Goal: Task Accomplishment & Management: Complete application form

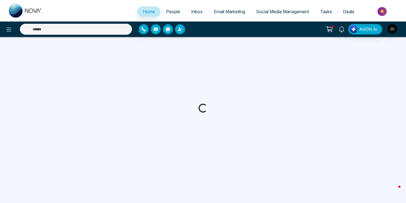
select select "*"
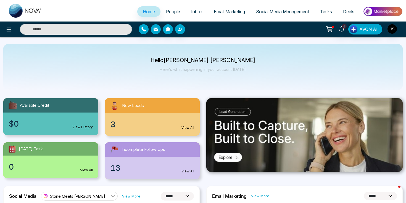
click at [162, 52] on div "Hello Jackson Stone Here's what happening in your account today." at bounding box center [202, 67] width 399 height 46
click at [179, 30] on icon "button" at bounding box center [179, 29] width 3 height 3
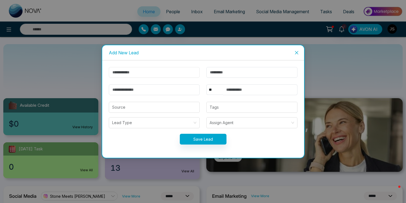
click at [145, 73] on input "text" at bounding box center [154, 72] width 91 height 11
type input "****"
type input "*****"
type input "**********"
click at [243, 91] on input "text" at bounding box center [260, 89] width 75 height 11
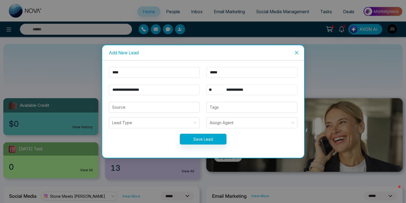
click at [234, 91] on input "**********" at bounding box center [260, 89] width 75 height 11
click at [188, 104] on input "search" at bounding box center [154, 107] width 84 height 10
click at [202, 110] on div "Source" at bounding box center [154, 107] width 98 height 11
click at [219, 108] on div at bounding box center [252, 107] width 88 height 7
click at [135, 141] on div "Save Lead" at bounding box center [202, 139] width 195 height 11
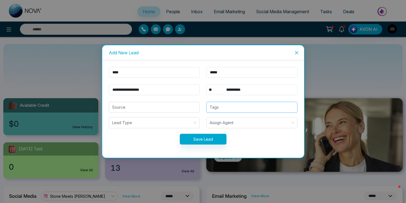
click at [217, 112] on div "Tags" at bounding box center [251, 107] width 91 height 11
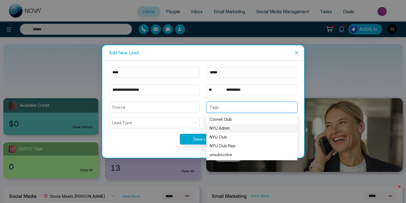
click at [231, 128] on div "NYU Admin" at bounding box center [251, 128] width 84 height 6
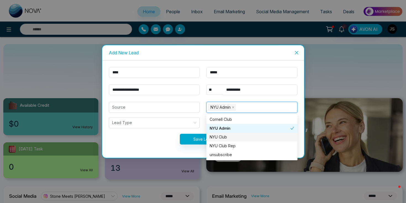
click at [169, 142] on div "Save Lead" at bounding box center [202, 139] width 195 height 11
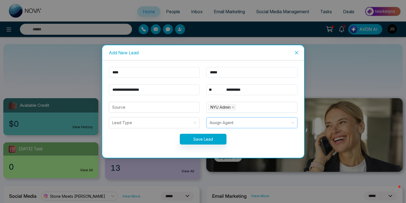
click at [217, 124] on input "search" at bounding box center [249, 123] width 81 height 10
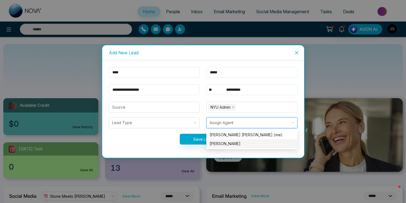
click at [219, 143] on div "Anna DeSimone" at bounding box center [251, 144] width 84 height 6
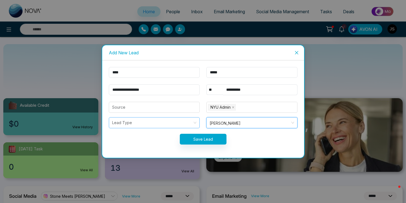
click at [153, 125] on input "search" at bounding box center [152, 123] width 81 height 10
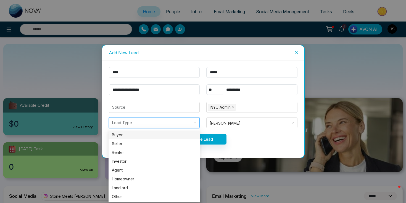
click at [106, 135] on div "Save Lead" at bounding box center [202, 139] width 195 height 11
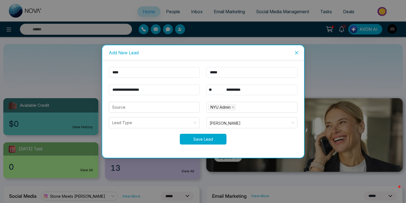
click at [202, 140] on button "Save Lead" at bounding box center [203, 139] width 47 height 11
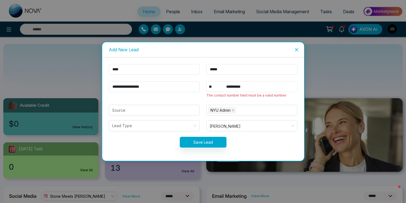
click at [247, 87] on input "**********" at bounding box center [260, 86] width 75 height 11
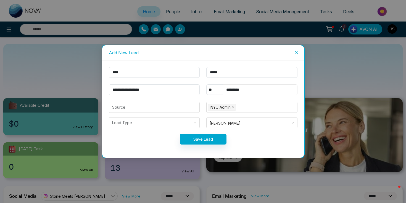
click at [234, 90] on input "*********" at bounding box center [260, 89] width 75 height 11
type input "**********"
click at [214, 137] on button "Save Lead" at bounding box center [203, 139] width 47 height 11
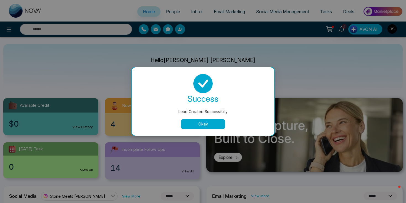
click at [208, 118] on div "success Lead Created Successfully Okay" at bounding box center [202, 101] width 129 height 55
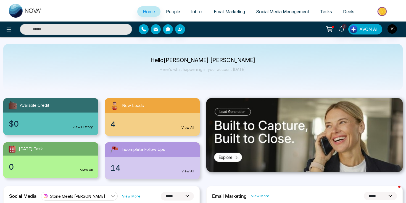
click at [168, 9] on span "People" at bounding box center [173, 12] width 14 height 6
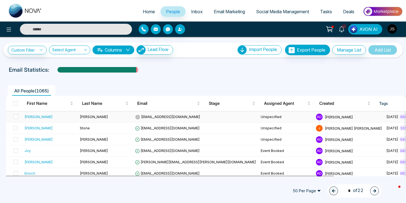
click at [31, 117] on div "Mary" at bounding box center [39, 117] width 28 height 6
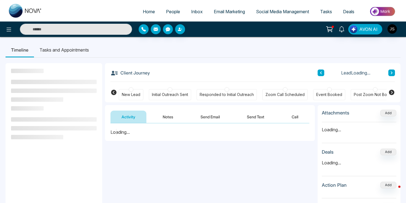
click at [170, 117] on button "Notes" at bounding box center [168, 117] width 33 height 12
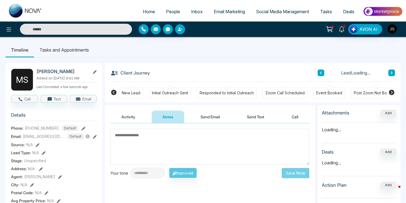
scroll to position [27, 0]
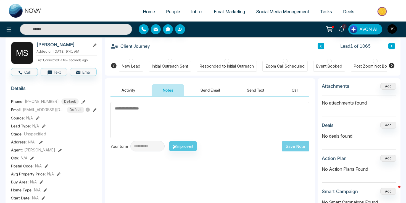
click at [165, 119] on textarea at bounding box center [209, 120] width 199 height 36
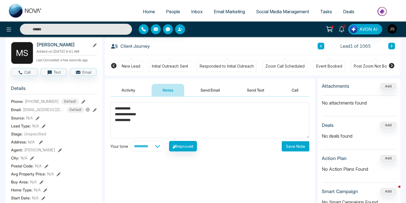
click at [133, 123] on textarea "**********" at bounding box center [209, 120] width 199 height 36
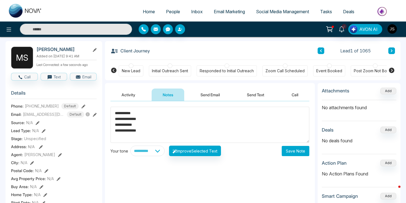
scroll to position [2, 0]
click at [122, 140] on textarea "**********" at bounding box center [209, 125] width 199 height 36
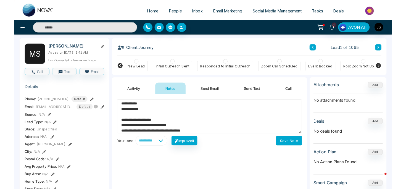
scroll to position [0, 0]
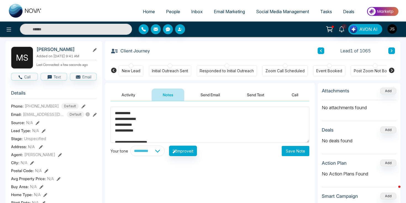
drag, startPoint x: 147, startPoint y: 134, endPoint x: 113, endPoint y: 106, distance: 43.8
click at [113, 106] on div "**********" at bounding box center [210, 156] width 210 height 110
click at [122, 113] on textarea "**********" at bounding box center [209, 125] width 199 height 36
click at [131, 113] on textarea "**********" at bounding box center [209, 125] width 199 height 36
click at [139, 116] on textarea "**********" at bounding box center [209, 125] width 199 height 36
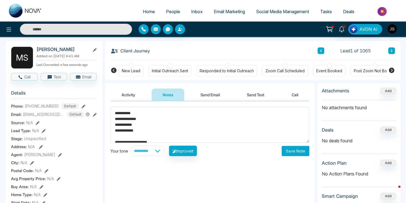
click at [139, 117] on textarea "**********" at bounding box center [209, 125] width 199 height 36
click at [141, 121] on textarea "**********" at bounding box center [209, 125] width 199 height 36
click at [141, 125] on textarea "**********" at bounding box center [209, 125] width 199 height 36
click at [177, 112] on textarea "**********" at bounding box center [209, 125] width 199 height 36
type textarea "**********"
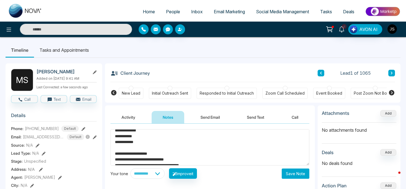
scroll to position [272, 0]
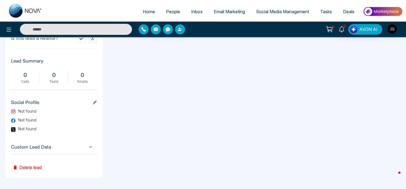
click at [29, 166] on button "Delete lead" at bounding box center [27, 163] width 32 height 18
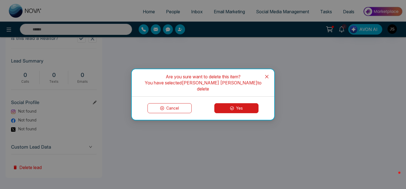
click at [231, 107] on button "Yes" at bounding box center [236, 108] width 44 height 10
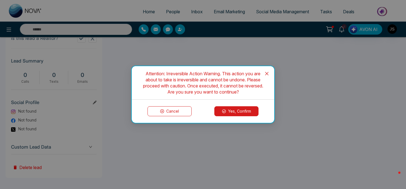
click at [224, 113] on icon at bounding box center [224, 111] width 4 height 4
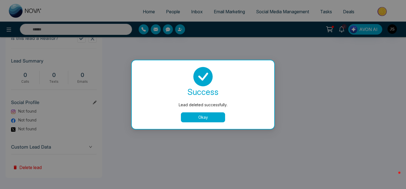
click at [187, 114] on button "Okay" at bounding box center [203, 117] width 44 height 10
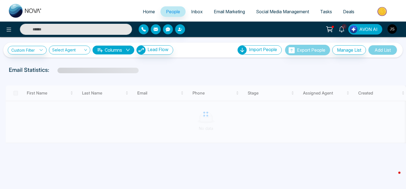
click at [138, 12] on link "Home" at bounding box center [148, 11] width 23 height 10
select select "*"
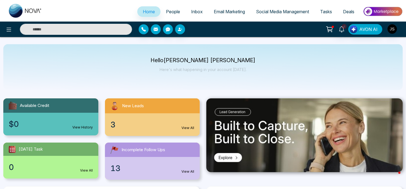
click at [325, 10] on span "Tasks" at bounding box center [326, 12] width 12 height 6
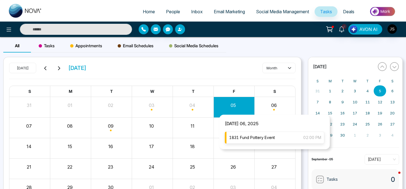
click at [267, 139] on span "1831 Fund Pottery Event" at bounding box center [252, 137] width 46 height 6
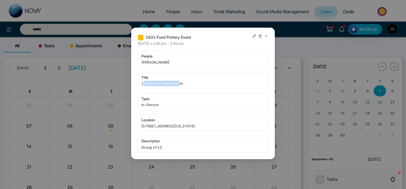
drag, startPoint x: 143, startPoint y: 84, endPoint x: 180, endPoint y: 84, distance: 37.3
click at [180, 84] on span "1831 Fund Pottery Event" at bounding box center [202, 84] width 123 height 6
drag, startPoint x: 140, startPoint y: 126, endPoint x: 229, endPoint y: 126, distance: 88.0
click at [229, 126] on div "location 115 5th Ave, Floor 5, New York NY 10065" at bounding box center [203, 123] width 130 height 17
drag, startPoint x: 179, startPoint y: 148, endPoint x: 131, endPoint y: 148, distance: 48.0
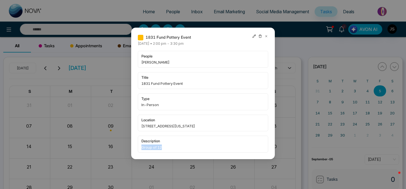
click at [131, 148] on div "1831 Fund Pottery Event Saturday September-06-2025 • 2:00 pm - 3:30 pm people A…" at bounding box center [203, 93] width 144 height 131
click at [227, 76] on span "title" at bounding box center [202, 78] width 123 height 6
click at [252, 36] on icon at bounding box center [254, 36] width 4 height 4
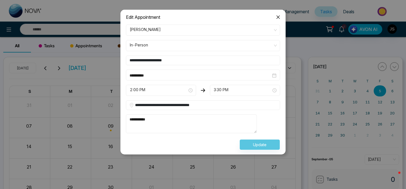
click at [182, 115] on textarea "**********" at bounding box center [191, 123] width 131 height 19
click at [174, 117] on textarea "**********" at bounding box center [191, 123] width 131 height 19
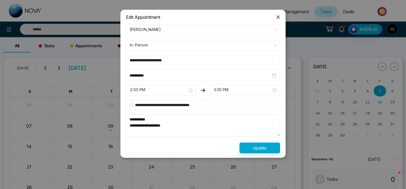
paste textarea "**********"
type textarea "**********"
drag, startPoint x: 138, startPoint y: 104, endPoint x: 216, endPoint y: 105, distance: 77.6
click at [216, 105] on input "**********" at bounding box center [203, 105] width 154 height 10
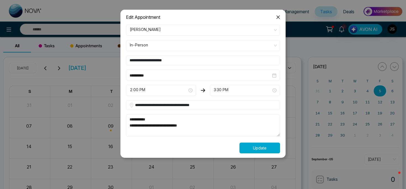
click at [262, 146] on button "Update" at bounding box center [259, 147] width 41 height 11
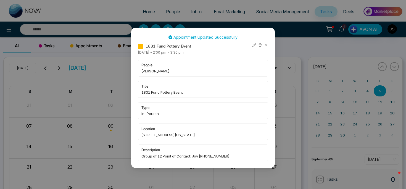
click at [266, 43] on icon at bounding box center [266, 45] width 4 height 4
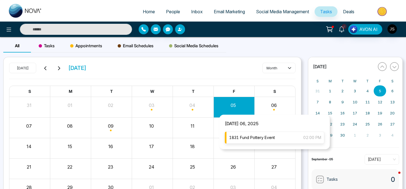
click at [266, 137] on span "1831 Fund Pottery Event" at bounding box center [252, 137] width 46 height 6
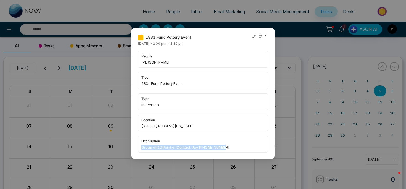
drag, startPoint x: 229, startPoint y: 146, endPoint x: 141, endPoint y: 147, distance: 88.6
click at [141, 147] on div "description Group of 12 Point of Contact: Joy 425-301-5897" at bounding box center [203, 144] width 130 height 17
click at [146, 147] on span "Group of 12 Point of Contact: Joy 425-301-5897" at bounding box center [202, 147] width 123 height 6
drag, startPoint x: 146, startPoint y: 147, endPoint x: 217, endPoint y: 143, distance: 70.8
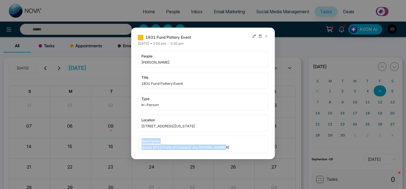
click at [217, 143] on div "description Group of 12 Point of Contact: Joy 425-301-5897" at bounding box center [203, 144] width 130 height 17
click at [142, 126] on span "115 5th Ave, Floor 5, New York NY 10065" at bounding box center [202, 126] width 123 height 6
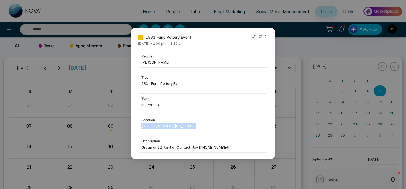
drag, startPoint x: 142, startPoint y: 126, endPoint x: 213, endPoint y: 124, distance: 70.7
click at [213, 124] on span "115 5th Ave, Floor 5, New York NY 10065" at bounding box center [202, 126] width 123 height 6
copy span "115 5th Ave, Floor 5, New York NY 10065"
click at [267, 36] on icon at bounding box center [266, 36] width 4 height 4
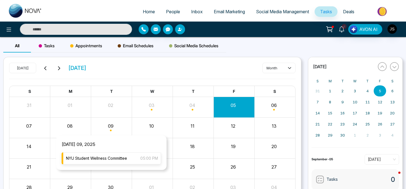
click at [104, 157] on span "NYU Student Wellness Committee" at bounding box center [96, 158] width 61 height 6
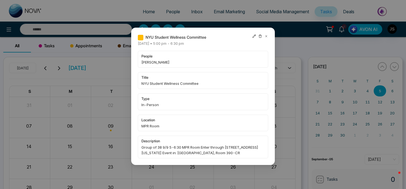
click at [253, 37] on icon at bounding box center [254, 36] width 4 height 4
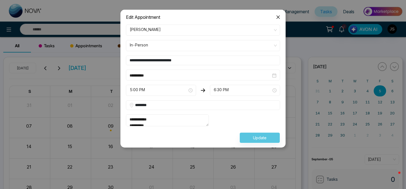
scroll to position [12, 0]
click at [209, 126] on textarea "**********" at bounding box center [167, 120] width 83 height 12
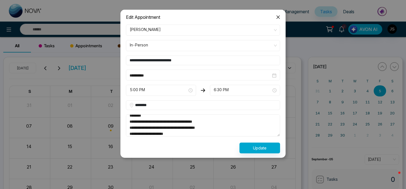
paste textarea "**********"
type textarea "**********"
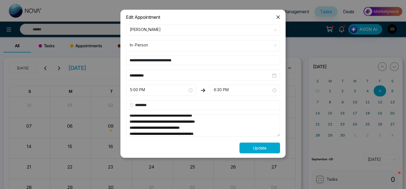
click at [255, 148] on button "Update" at bounding box center [259, 147] width 41 height 11
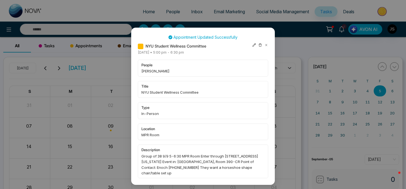
scroll to position [2, 0]
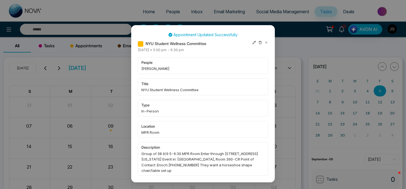
click at [266, 41] on icon at bounding box center [266, 43] width 4 height 4
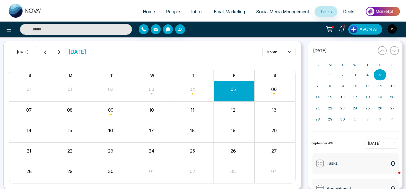
scroll to position [14, 0]
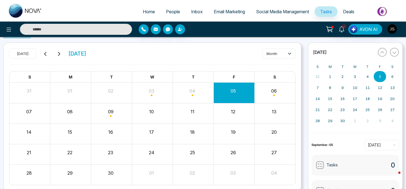
drag, startPoint x: 110, startPoint y: 53, endPoint x: 86, endPoint y: 53, distance: 23.5
click at [86, 53] on span "[DATE]" at bounding box center [77, 53] width 18 height 8
drag, startPoint x: 72, startPoint y: 55, endPoint x: 106, endPoint y: 56, distance: 34.3
click at [86, 56] on span "[DATE]" at bounding box center [77, 53] width 18 height 8
click at [86, 55] on span "[DATE]" at bounding box center [77, 53] width 18 height 8
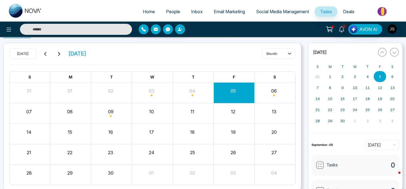
drag, startPoint x: 108, startPoint y: 54, endPoint x: 72, endPoint y: 54, distance: 36.4
click at [71, 54] on span "[DATE]" at bounding box center [77, 53] width 18 height 8
click at [68, 112] on button "08" at bounding box center [70, 111] width 6 height 7
click at [70, 112] on button "08" at bounding box center [70, 111] width 6 height 7
click at [70, 120] on div "Month View" at bounding box center [70, 113] width 41 height 20
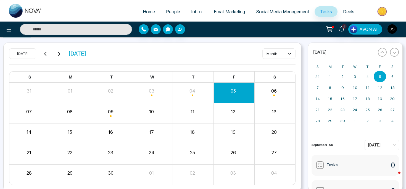
click at [75, 112] on div "08" at bounding box center [69, 111] width 39 height 8
click at [69, 114] on button "08" at bounding box center [70, 111] width 6 height 7
click at [69, 113] on button "08" at bounding box center [70, 111] width 6 height 7
click at [70, 112] on button "08" at bounding box center [70, 111] width 6 height 7
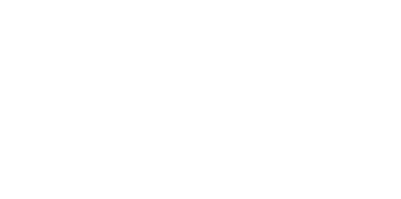
select select "*"
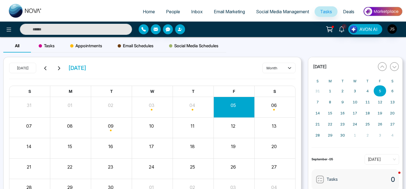
click at [69, 127] on button "08" at bounding box center [70, 126] width 6 height 7
click at [85, 129] on div "08" at bounding box center [70, 127] width 41 height 13
click at [91, 43] on span "Appointments" at bounding box center [86, 46] width 32 height 7
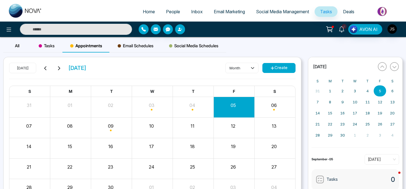
click at [80, 128] on div "08" at bounding box center [69, 125] width 39 height 8
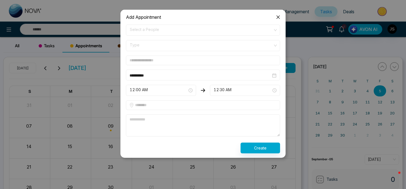
click at [159, 86] on span "12:00 AM" at bounding box center [161, 90] width 62 height 9
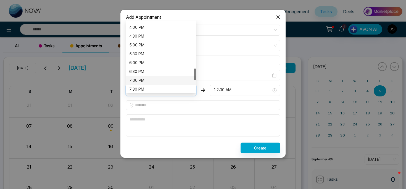
scroll to position [281, 0]
click at [156, 46] on div "5:00 PM" at bounding box center [160, 45] width 63 height 6
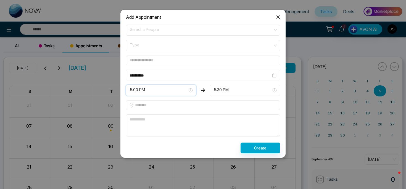
click at [146, 33] on span "Select a People" at bounding box center [203, 29] width 146 height 9
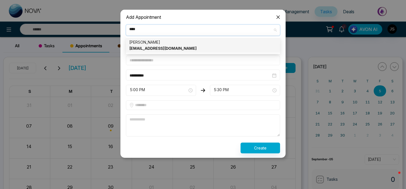
type input "****"
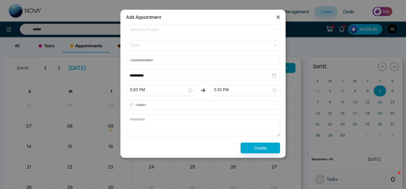
click at [277, 16] on icon "close" at bounding box center [278, 17] width 4 height 4
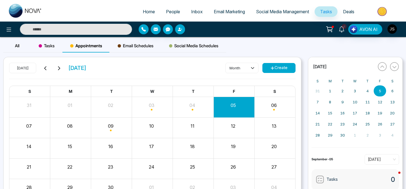
click at [172, 14] on link "People" at bounding box center [172, 11] width 25 height 10
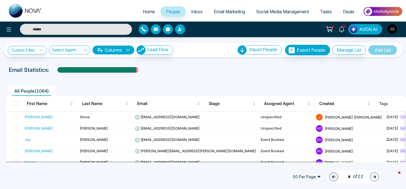
click at [153, 70] on div "Email Statistics:" at bounding box center [203, 70] width 388 height 8
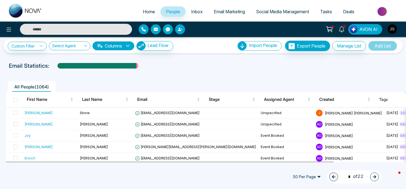
scroll to position [5, 0]
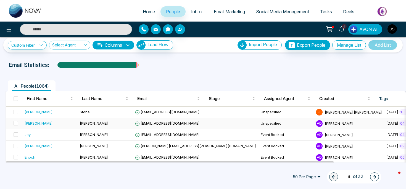
click at [31, 123] on div "Anna" at bounding box center [39, 123] width 28 height 6
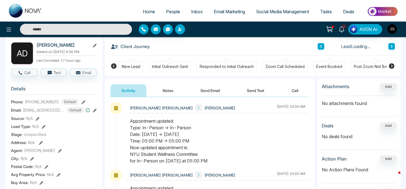
scroll to position [27, 0]
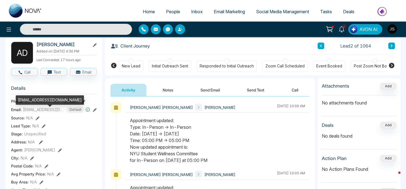
click at [54, 112] on span "anna3desimone@gmail.com" at bounding box center [43, 110] width 41 height 6
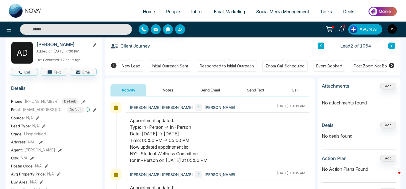
click at [96, 112] on icon at bounding box center [95, 110] width 4 height 4
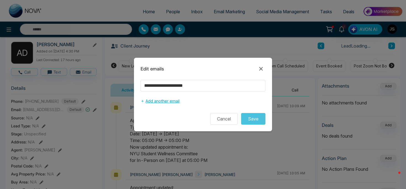
click at [169, 101] on button "Add another email" at bounding box center [159, 101] width 39 height 10
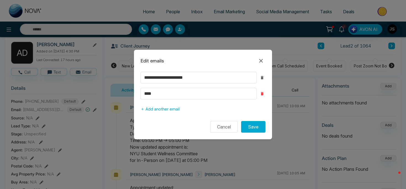
type input "****"
click at [262, 94] on icon "button" at bounding box center [262, 93] width 2 height 3
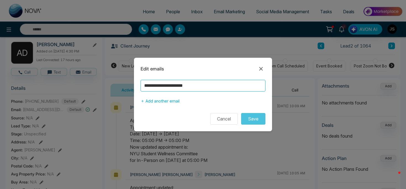
click at [205, 85] on input "**********" at bounding box center [202, 86] width 125 height 12
type input "**********"
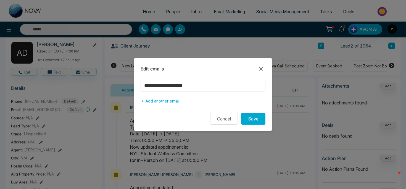
click at [162, 99] on button "Add another email" at bounding box center [159, 101] width 39 height 10
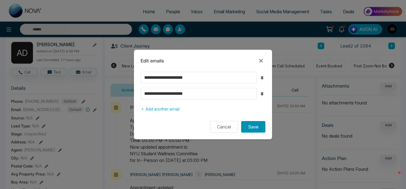
type input "**********"
click at [248, 127] on button "Save" at bounding box center [253, 127] width 24 height 12
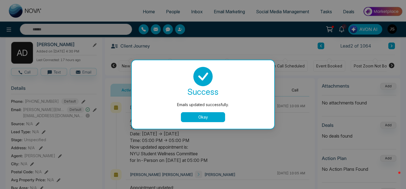
click at [204, 119] on button "Okay" at bounding box center [203, 117] width 44 height 10
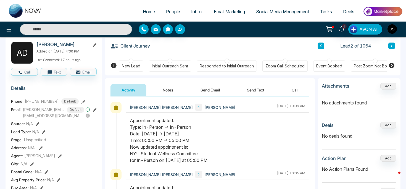
click at [172, 8] on link "People" at bounding box center [172, 11] width 25 height 10
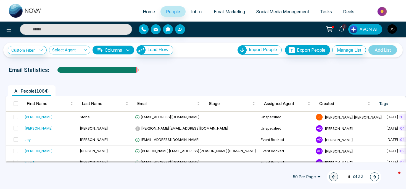
click at [328, 12] on span "Tasks" at bounding box center [326, 12] width 12 height 6
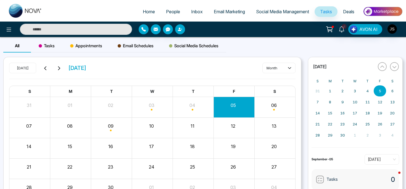
click at [72, 128] on button "08" at bounding box center [70, 126] width 6 height 7
click at [87, 51] on div "Appointments" at bounding box center [85, 45] width 47 height 13
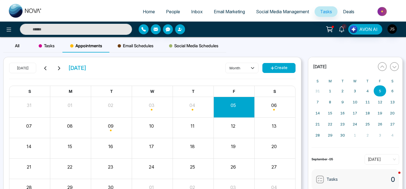
click at [78, 127] on div "08" at bounding box center [69, 125] width 39 height 8
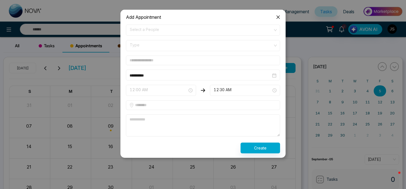
click at [151, 94] on span "12:00 AM" at bounding box center [161, 90] width 62 height 9
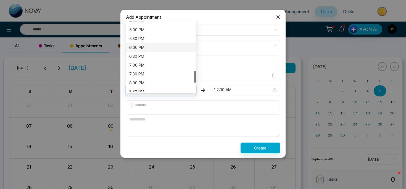
scroll to position [281, 0]
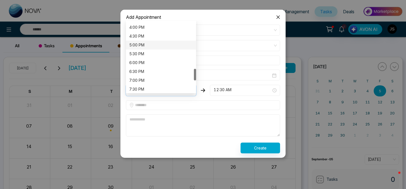
click at [152, 47] on div "5:00 PM" at bounding box center [160, 45] width 63 height 6
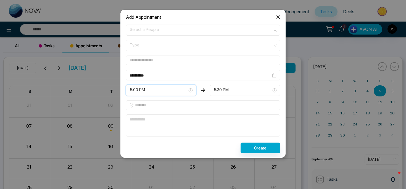
click at [154, 33] on span "Select a People" at bounding box center [203, 29] width 146 height 9
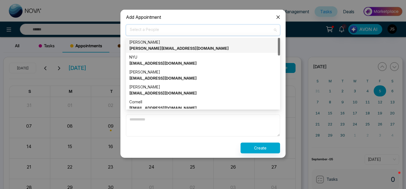
click at [155, 44] on div "Anna DeSimone anna@stonemeetsclay.com" at bounding box center [202, 45] width 147 height 12
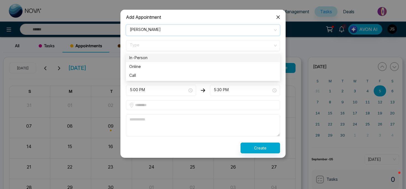
click at [159, 46] on span "Type" at bounding box center [203, 45] width 146 height 9
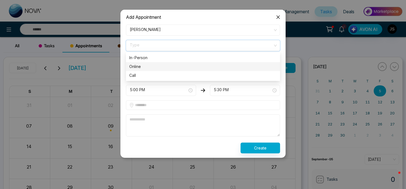
click at [157, 66] on div "Online" at bounding box center [202, 66] width 147 height 6
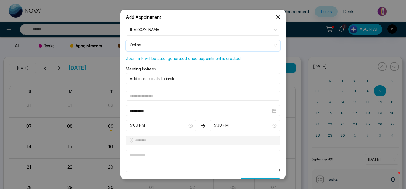
click at [165, 30] on div "Anna DeSimone anna@stonemeetsclay.com" at bounding box center [200, 33] width 141 height 17
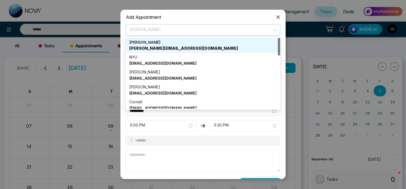
click at [165, 30] on div "Anna DeSimone anna@stonemeetsclay.com" at bounding box center [200, 33] width 141 height 17
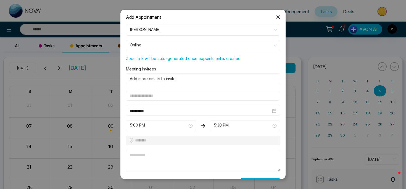
click at [158, 91] on input "text" at bounding box center [203, 96] width 154 height 10
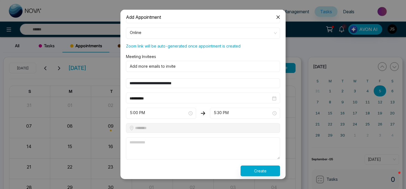
scroll to position [14, 0]
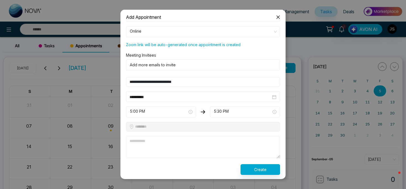
type input "**********"
click at [260, 170] on button "Create" at bounding box center [259, 169] width 39 height 11
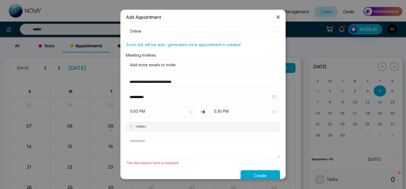
click at [201, 145] on textarea at bounding box center [203, 147] width 154 height 22
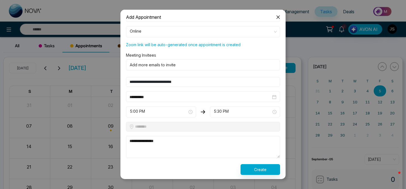
type textarea "**********"
click at [254, 166] on button "Create" at bounding box center [259, 169] width 39 height 11
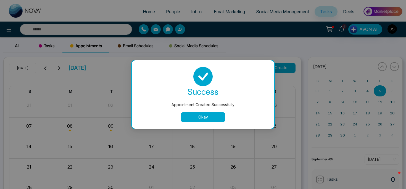
click at [215, 116] on button "Okay" at bounding box center [203, 117] width 44 height 10
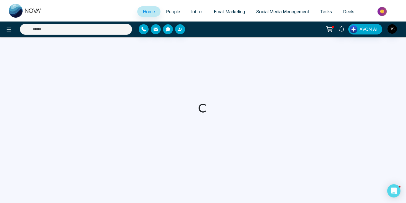
select select "*"
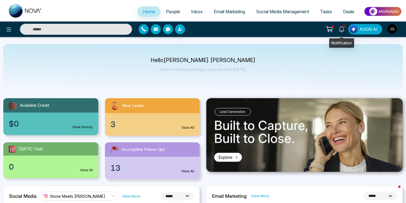
click at [343, 29] on icon at bounding box center [341, 29] width 6 height 6
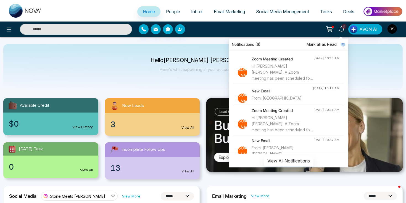
click at [283, 91] on h4 "New Email" at bounding box center [281, 91] width 61 height 6
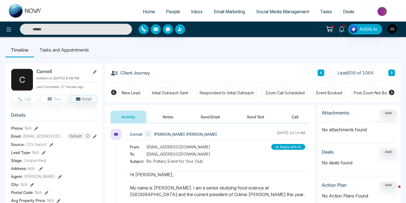
click at [340, 29] on icon at bounding box center [341, 29] width 6 height 6
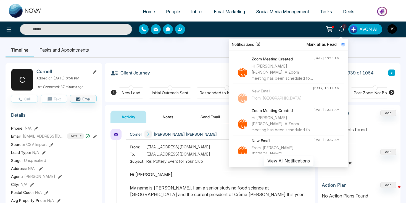
click at [326, 43] on span "Mark all as Read" at bounding box center [321, 44] width 30 height 6
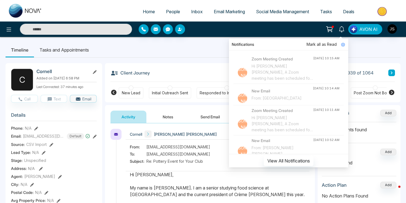
click at [207, 49] on ul "Timeline Tasks and Appointments" at bounding box center [203, 50] width 395 height 15
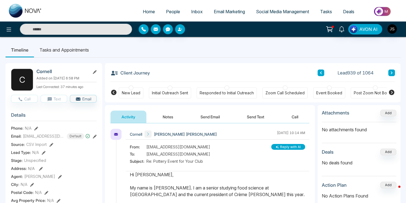
click at [10, 18] on link at bounding box center [25, 11] width 44 height 18
select select "*"
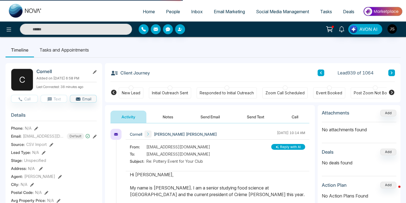
select select "*"
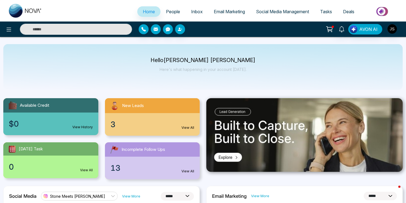
click at [328, 14] on span "Tasks" at bounding box center [326, 12] width 12 height 6
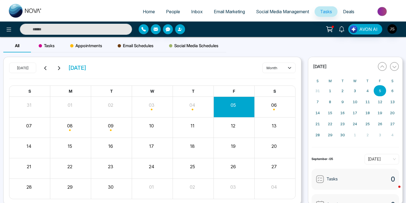
click at [96, 45] on span "Appointments" at bounding box center [86, 46] width 32 height 7
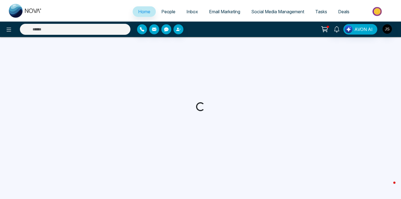
select select "*"
